Goal: Transaction & Acquisition: Purchase product/service

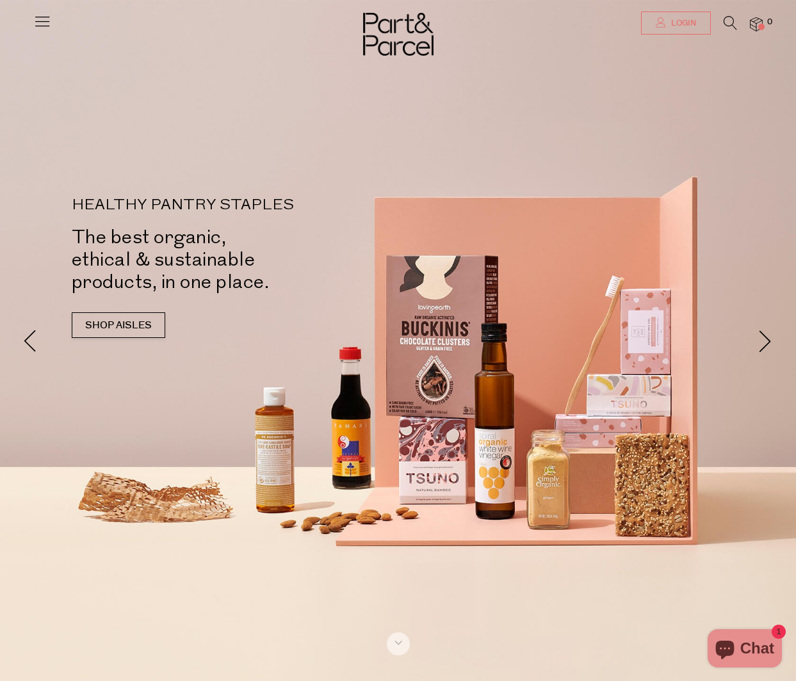
click at [685, 26] on span "Login" at bounding box center [682, 23] width 28 height 11
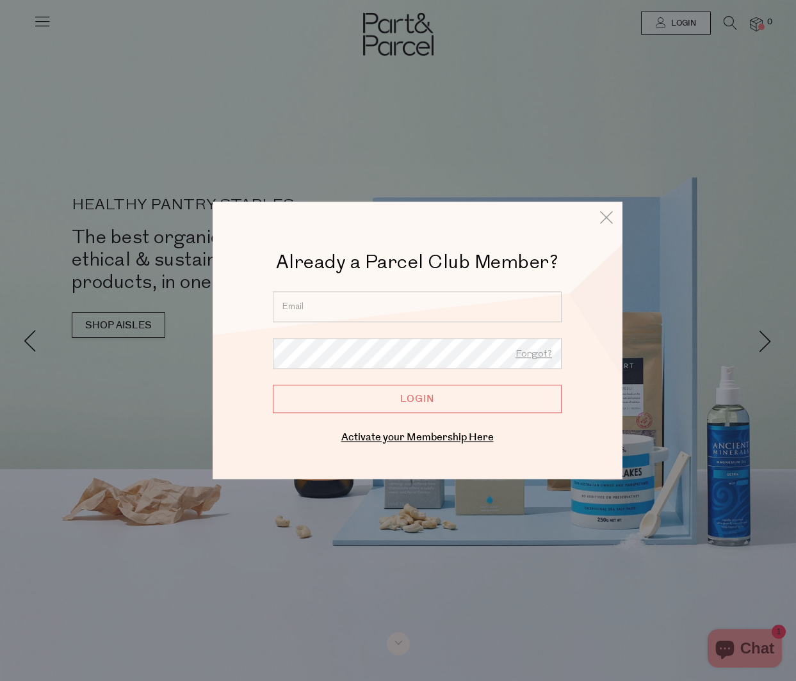
click at [432, 290] on div "Already a Parcel Club Member? Already a Member? Login. Forgot? Forgot? Login En…" at bounding box center [418, 348] width 346 height 197
type input "cearls@bigpond.com"
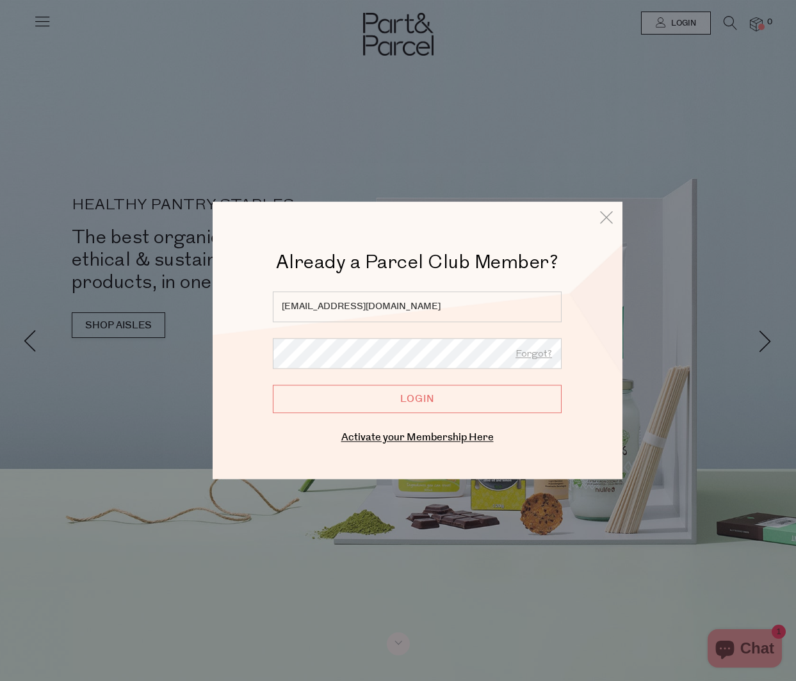
click at [400, 400] on input "Login" at bounding box center [417, 399] width 289 height 28
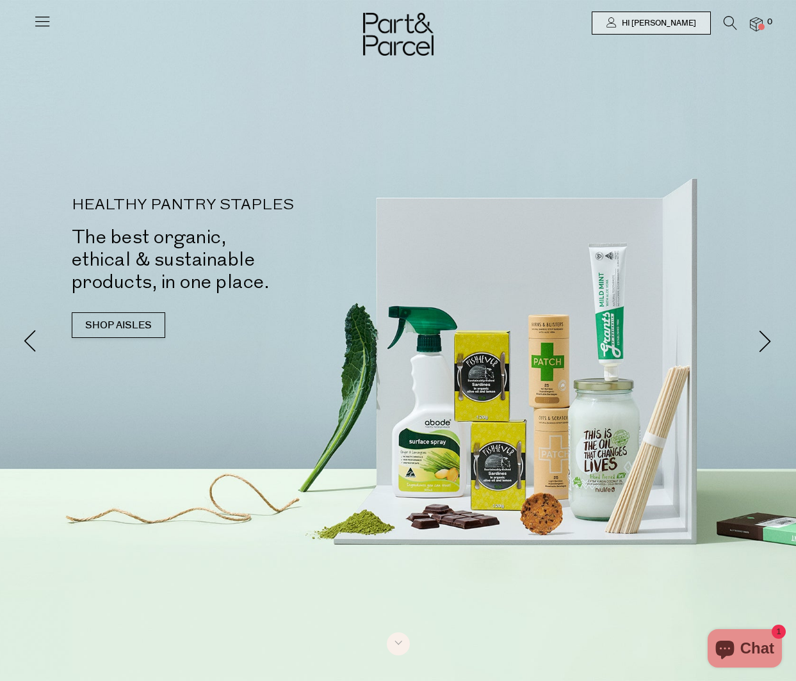
click at [42, 19] on icon at bounding box center [42, 21] width 18 height 18
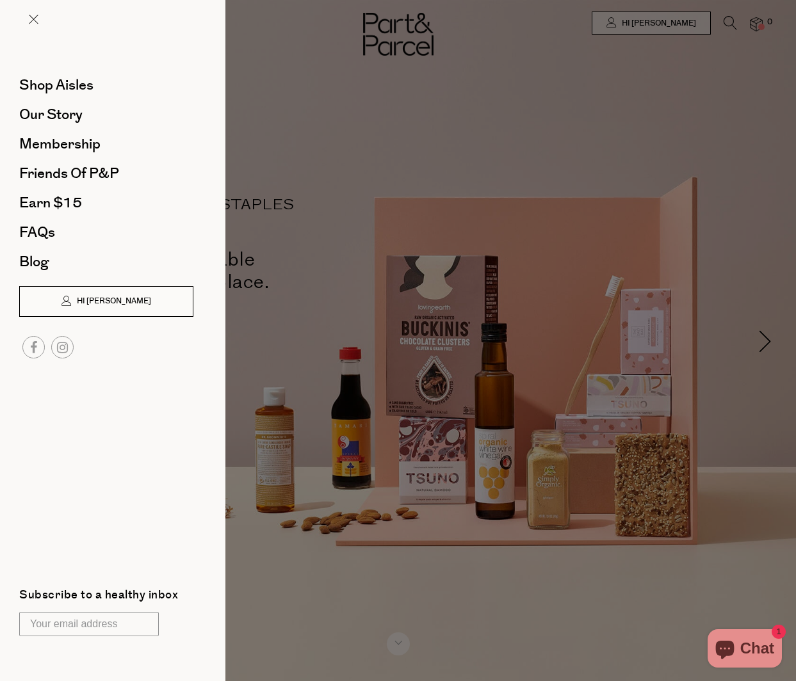
click at [96, 307] on link "Hi [PERSON_NAME]" at bounding box center [106, 301] width 174 height 31
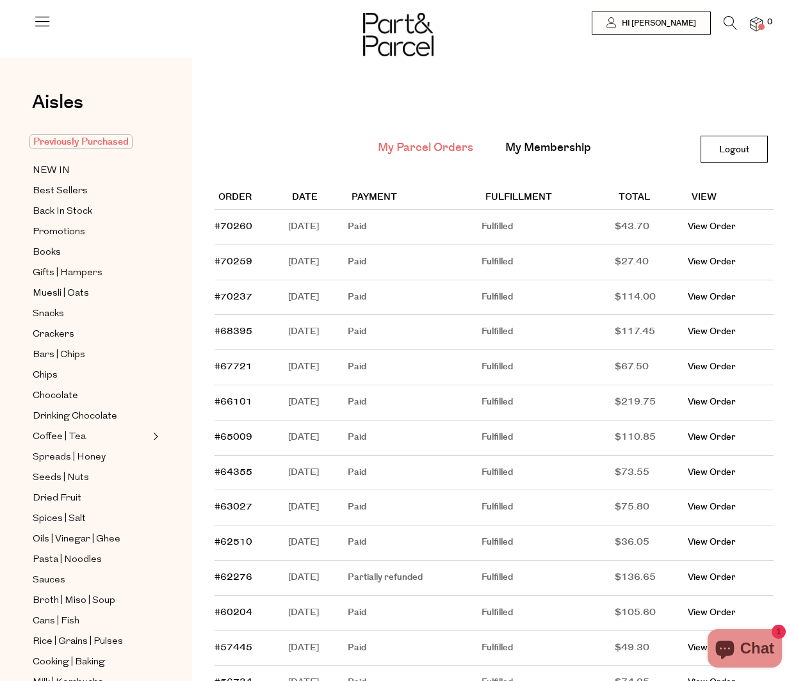
click at [77, 143] on span "Previously Purchased" at bounding box center [80, 141] width 103 height 15
click at [87, 138] on span "Previously Purchased" at bounding box center [80, 141] width 103 height 15
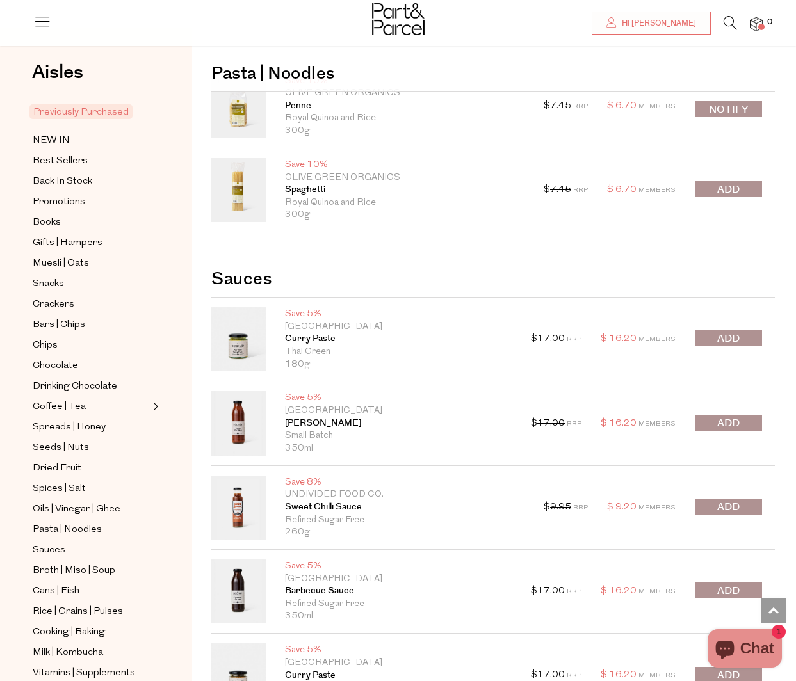
scroll to position [2348, 0]
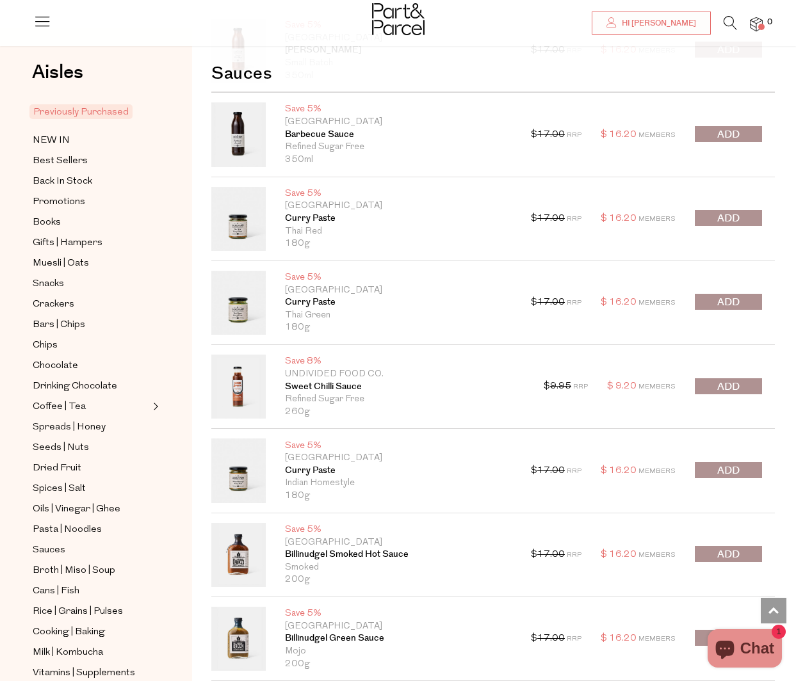
scroll to position [2655, 0]
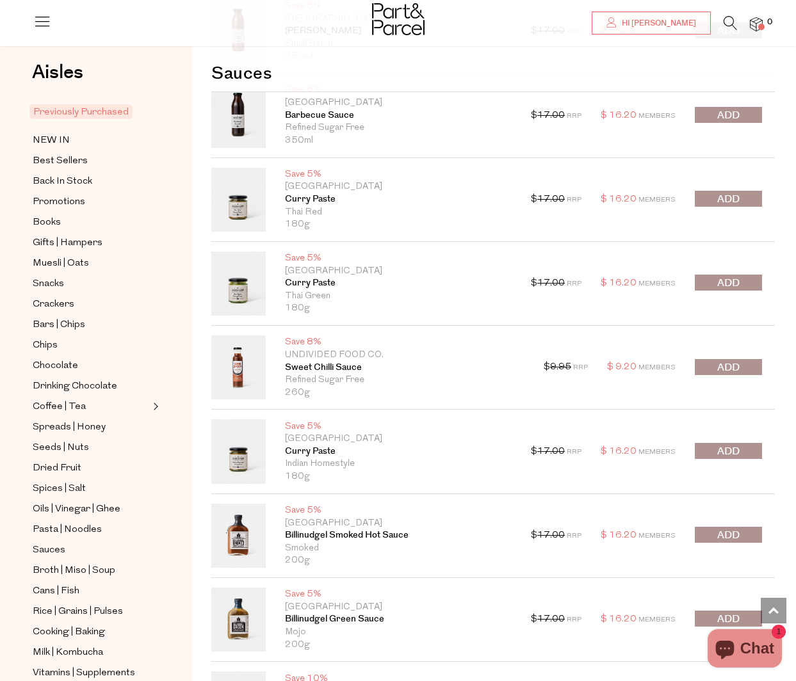
click at [732, 444] on span "submit" at bounding box center [728, 451] width 22 height 15
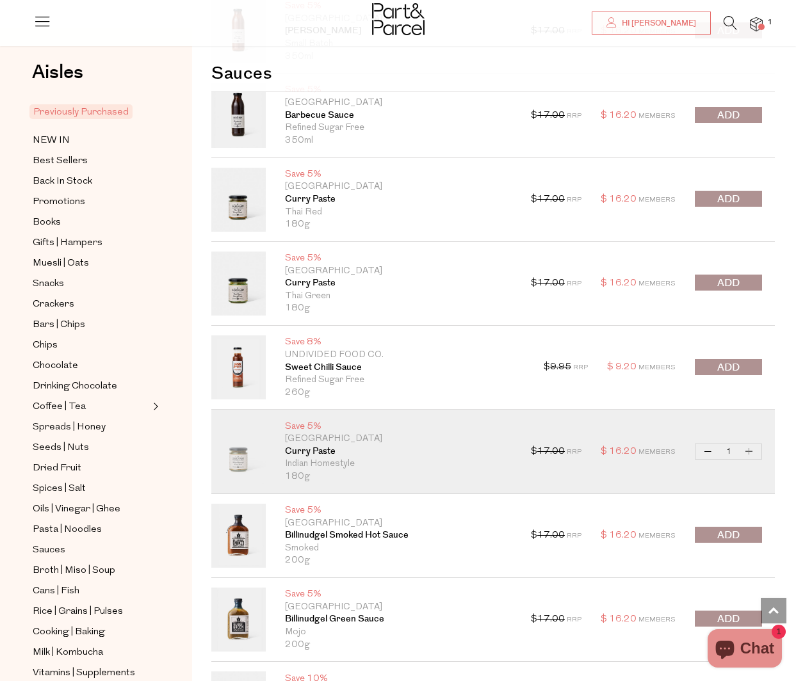
click at [751, 444] on button "Increase [PERSON_NAME] Paste" at bounding box center [749, 451] width 15 height 15
type input "2"
click at [751, 444] on button "Increase [PERSON_NAME] Paste" at bounding box center [749, 451] width 15 height 15
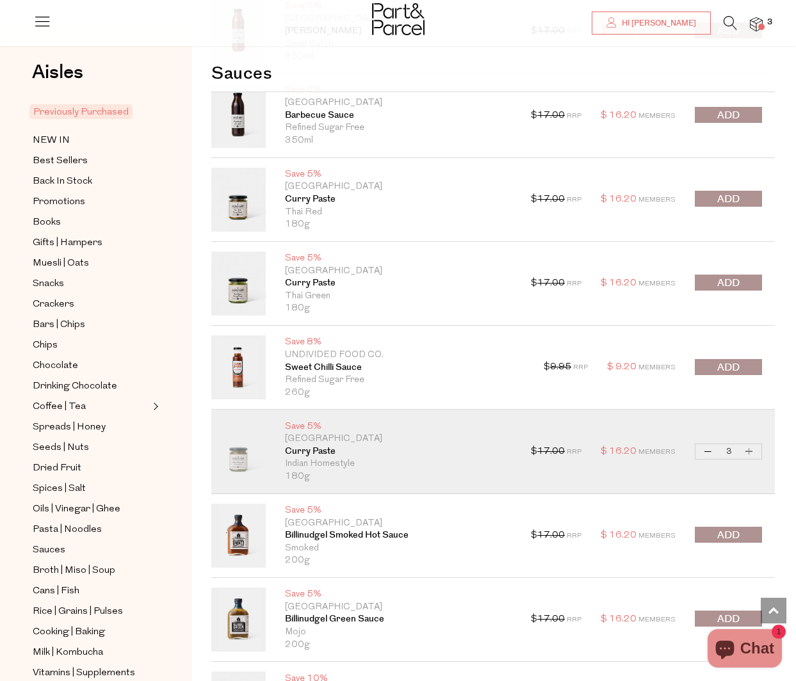
type input "4"
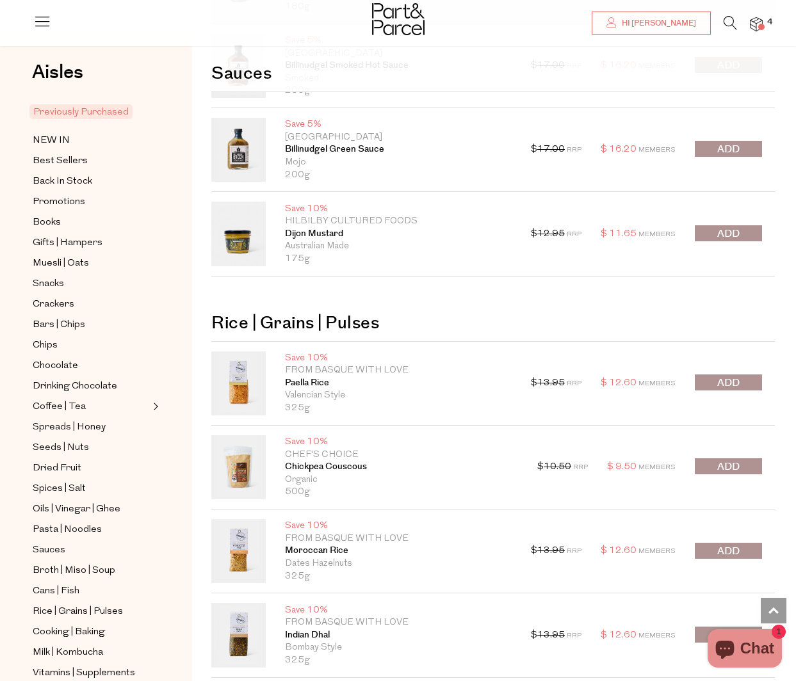
scroll to position [3140, 0]
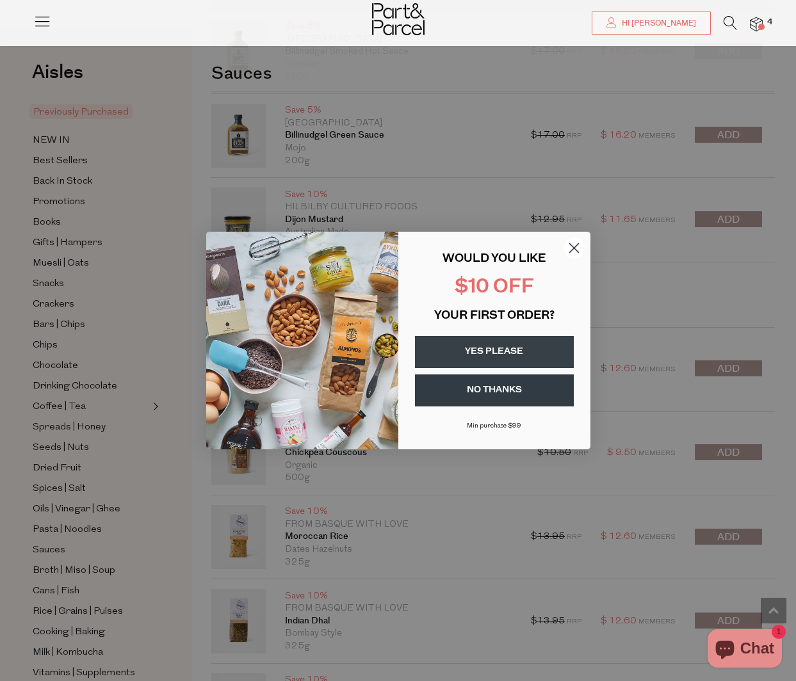
click at [581, 245] on circle "Close dialog" at bounding box center [573, 248] width 21 height 21
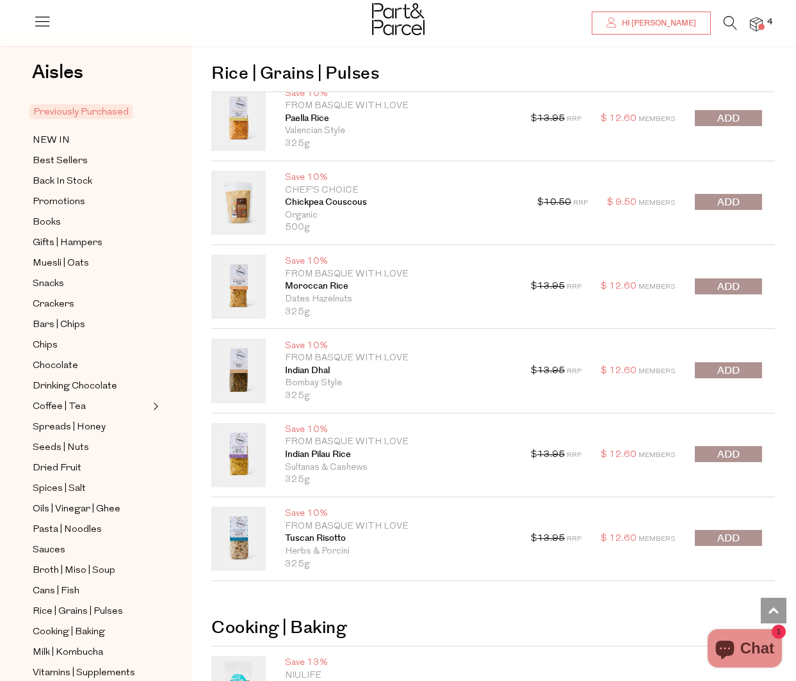
scroll to position [3390, 0]
